Goal: Navigation & Orientation: Find specific page/section

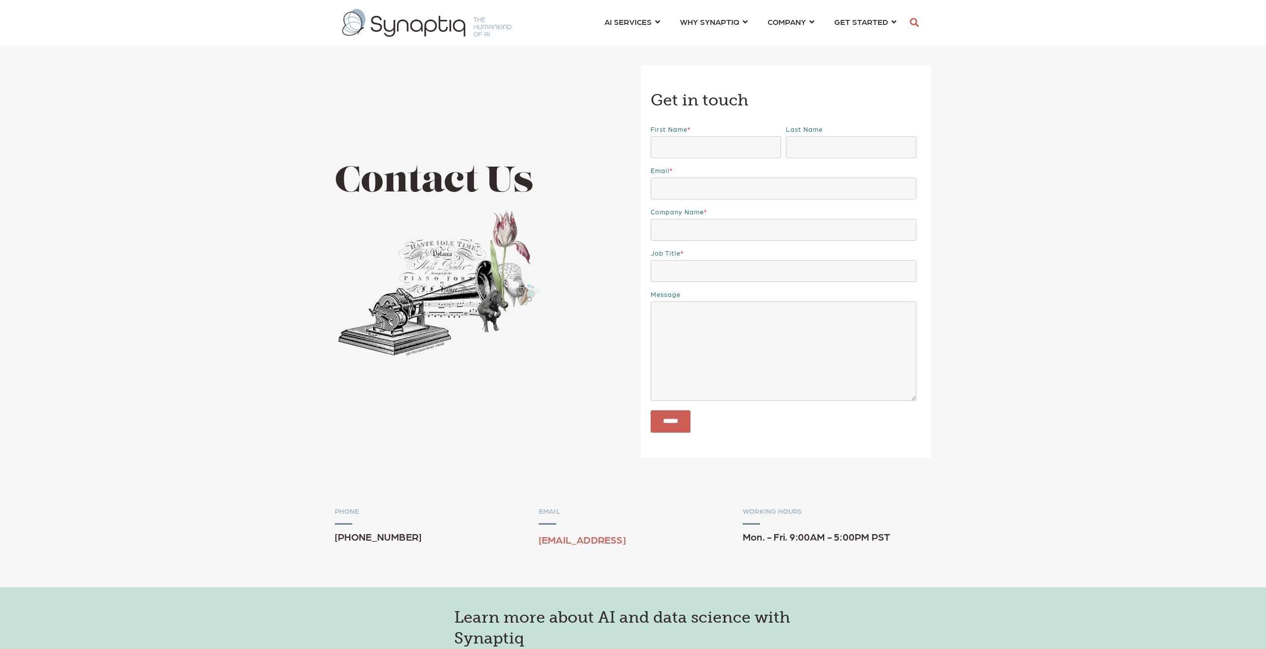
scroll to position [0, 4]
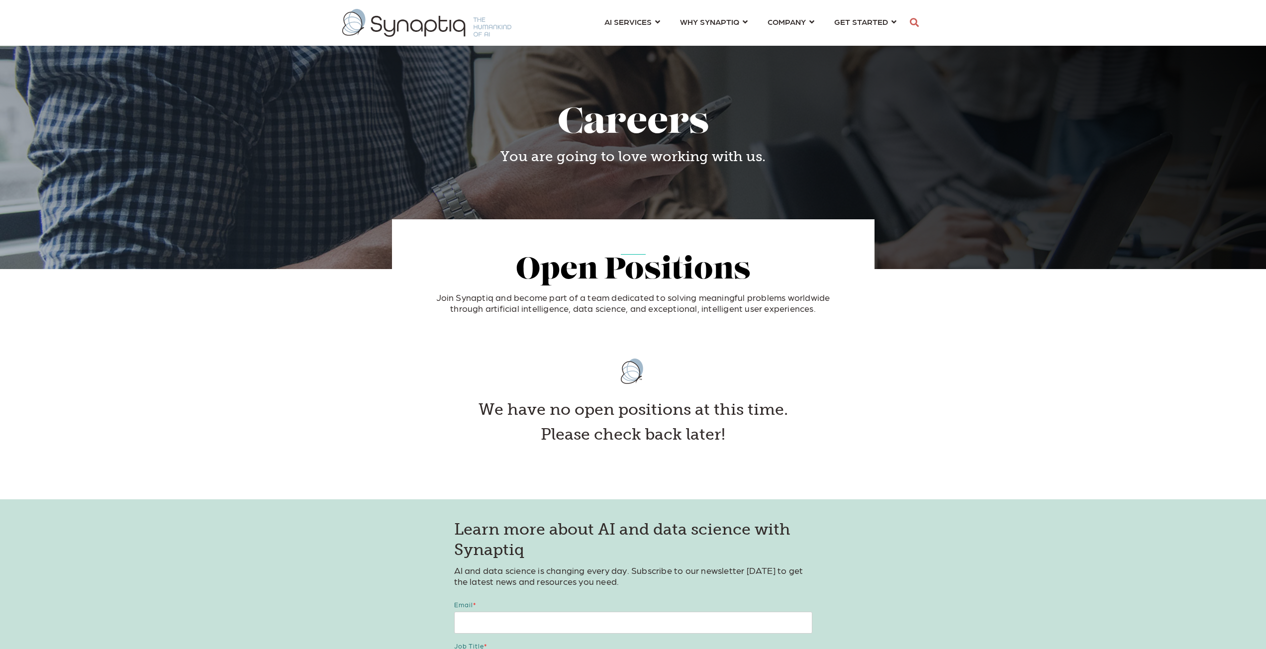
scroll to position [0, 4]
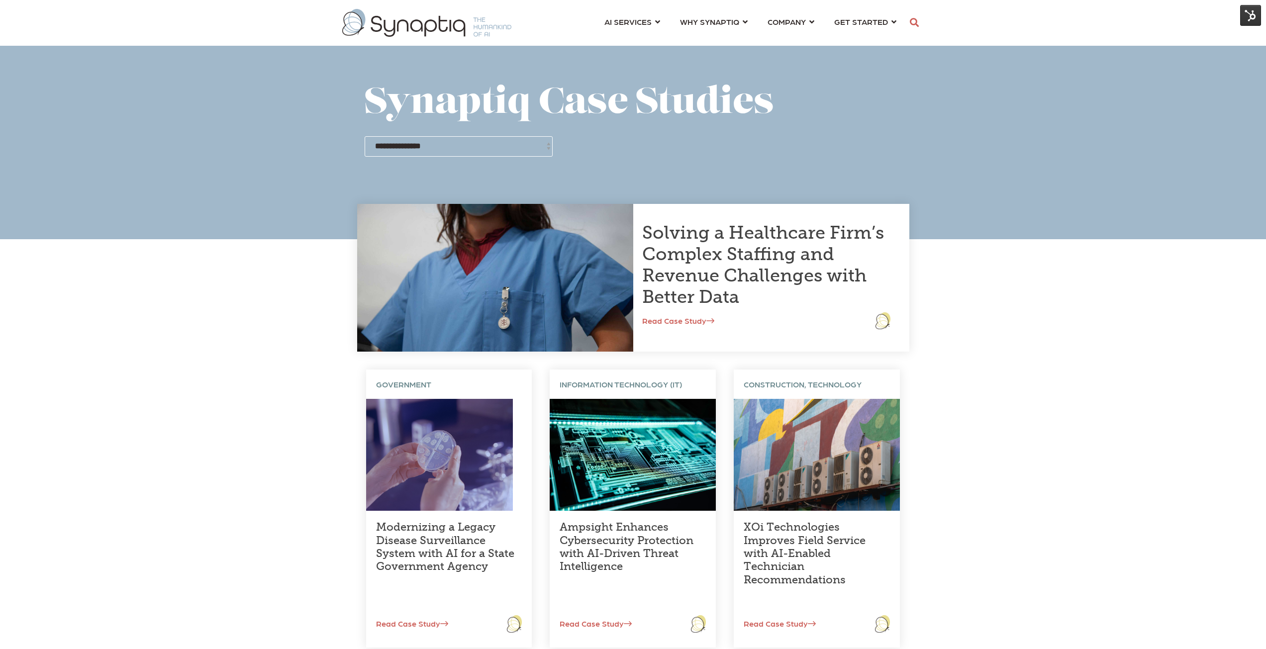
scroll to position [0, 4]
